Goal: Task Accomplishment & Management: Manage account settings

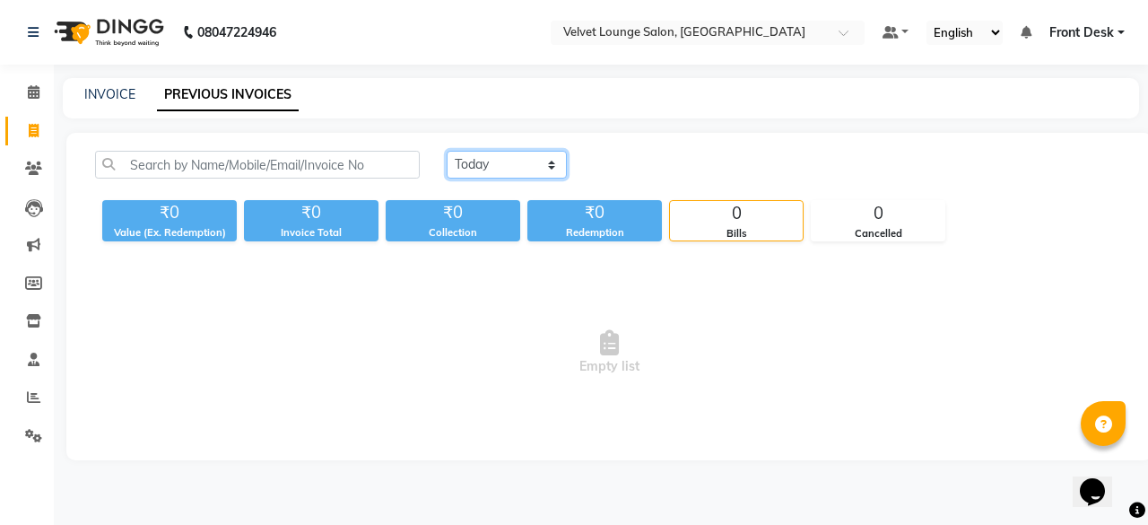
click at [473, 166] on select "[DATE] [DATE] Custom Range" at bounding box center [507, 165] width 120 height 28
click at [474, 169] on select "[DATE] [DATE] Custom Range" at bounding box center [507, 165] width 120 height 28
select select "[DATE]"
click at [447, 151] on select "[DATE] [DATE] Custom Range" at bounding box center [507, 165] width 120 height 28
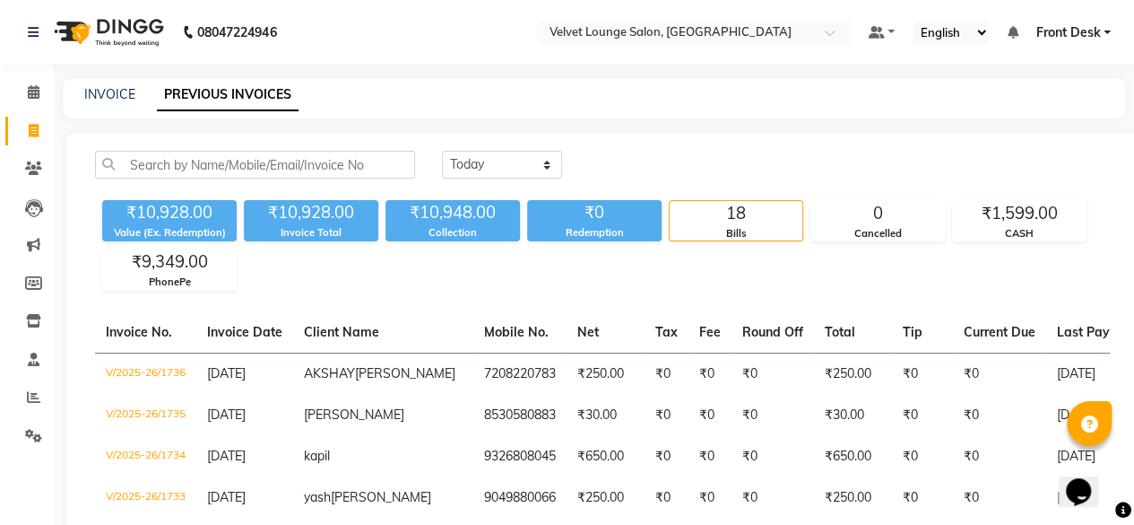
click at [1065, 23] on span "Front Desk" at bounding box center [1068, 32] width 65 height 19
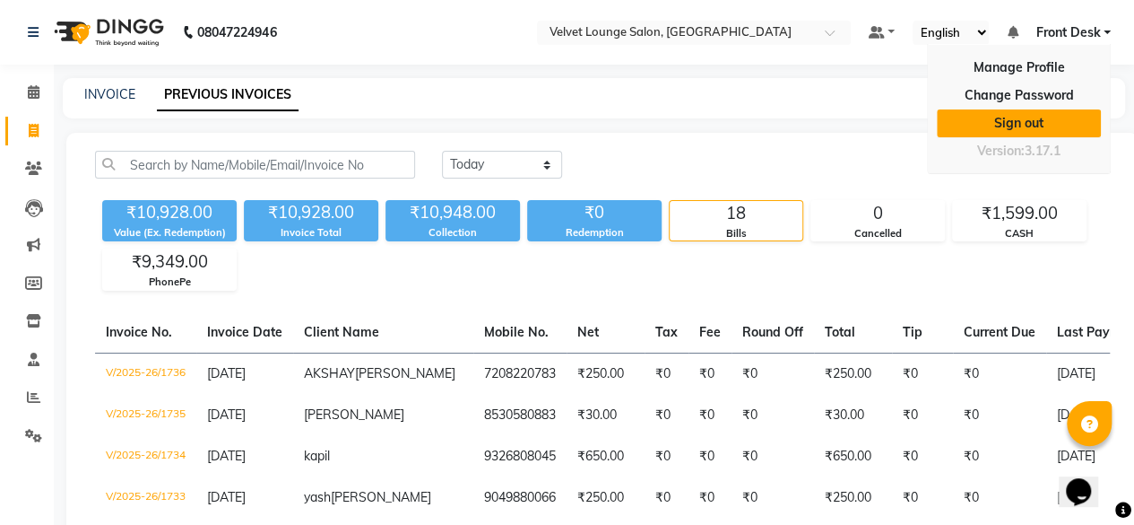
click at [1034, 109] on link "Sign out" at bounding box center [1019, 123] width 164 height 28
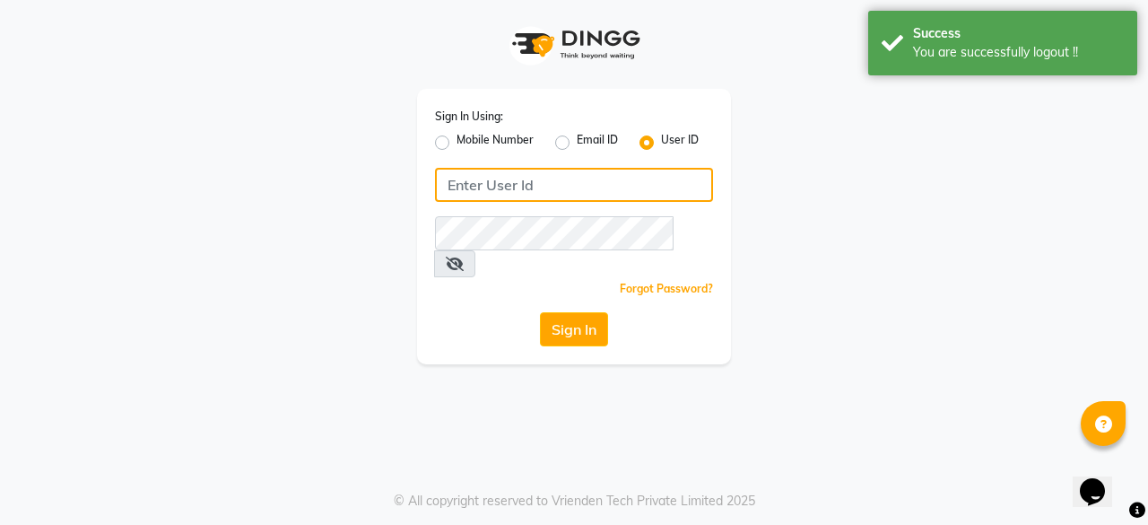
type input "7400009327"
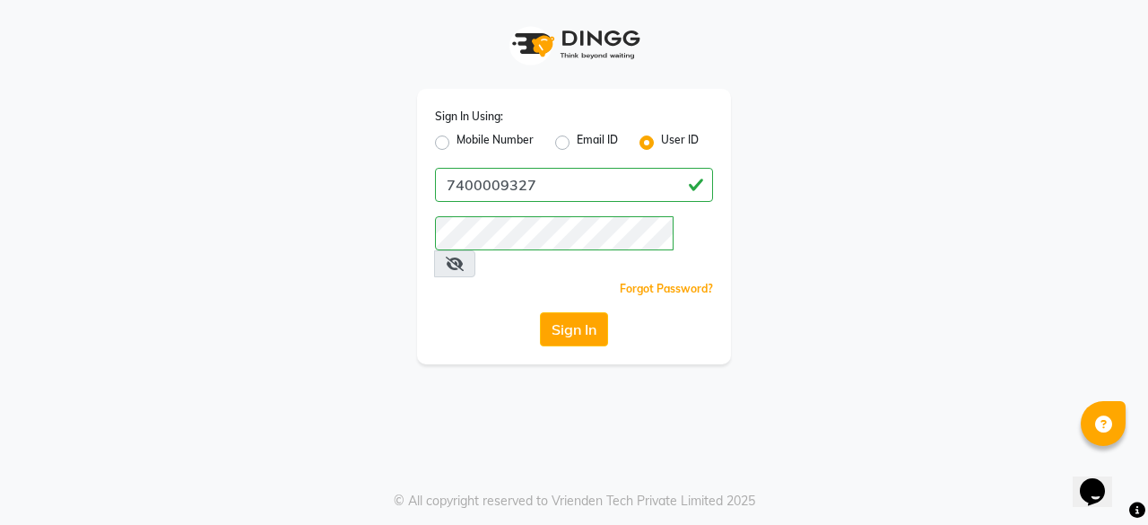
click at [456, 145] on label "Mobile Number" at bounding box center [494, 143] width 77 height 22
click at [456, 143] on input "Mobile Number" at bounding box center [462, 138] width 12 height 12
radio input "true"
radio input "false"
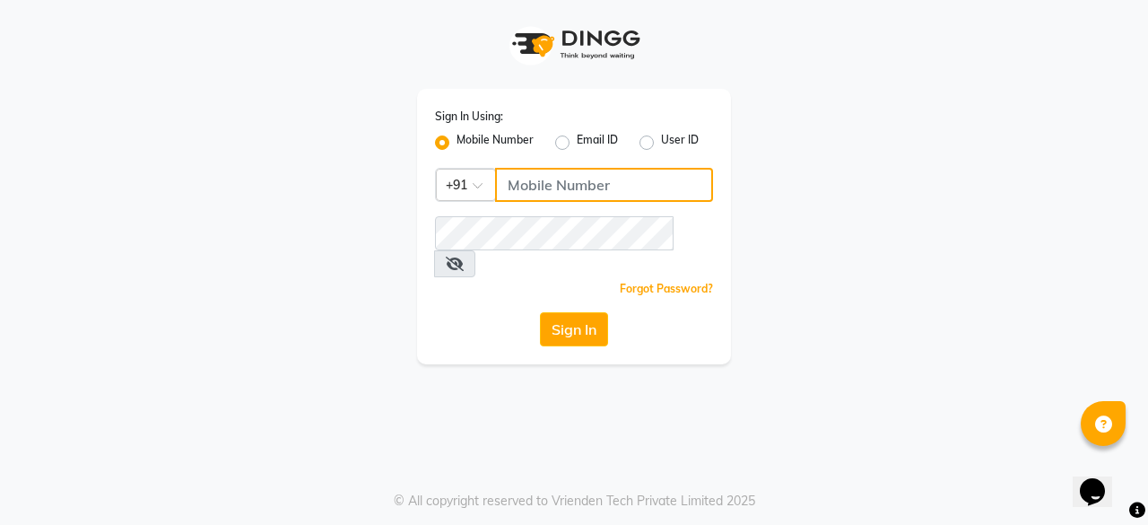
click at [561, 189] on input "Username" at bounding box center [604, 185] width 218 height 34
type input "7777092199"
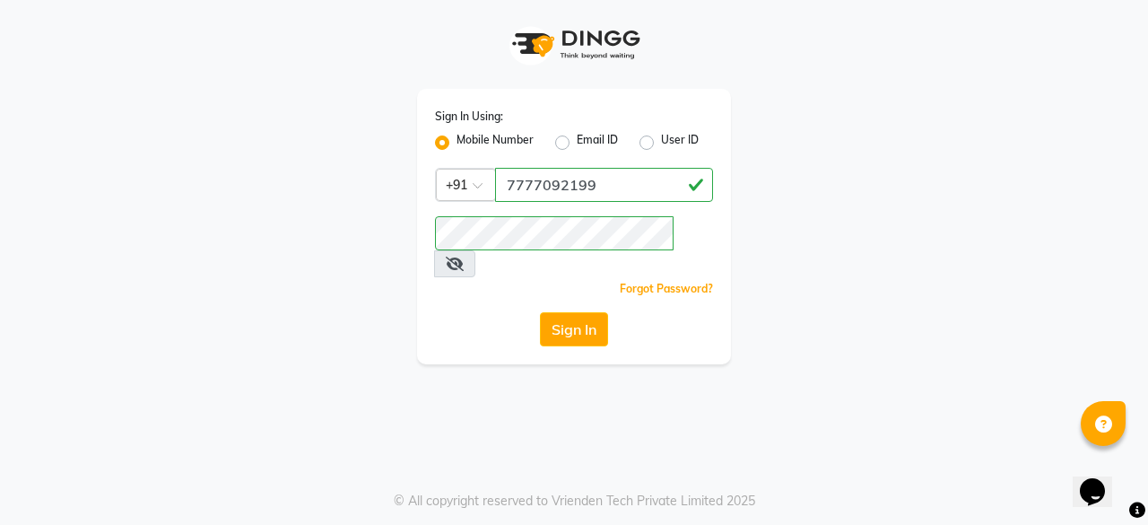
click at [491, 332] on div "Sign In Using: Mobile Number Email ID User ID Country Code × [PHONE_NUMBER] Rem…" at bounding box center [574, 226] width 314 height 275
click at [560, 312] on button "Sign In" at bounding box center [574, 329] width 68 height 34
